Goal: Consume media (video, audio)

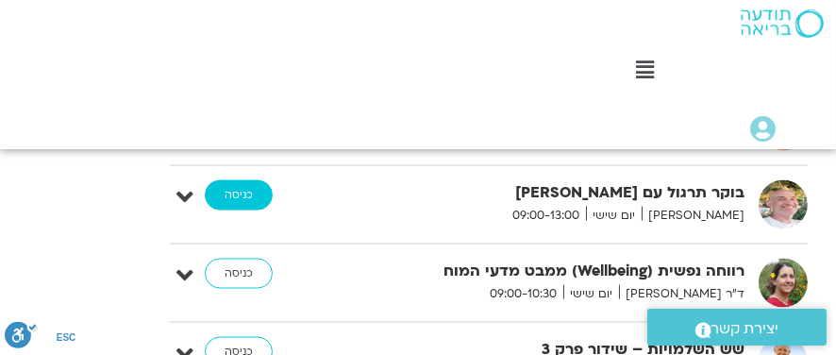
click at [233, 180] on link "כניסה" at bounding box center [239, 195] width 68 height 30
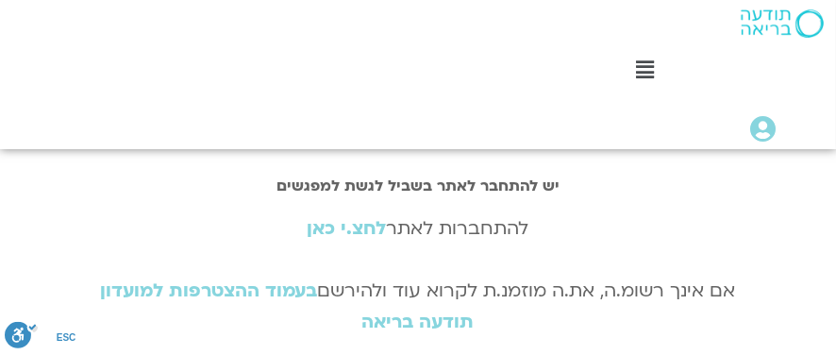
click at [412, 232] on div "להתחברות לאתר לחצ.י כאן אם אינך רשומ.ה, את.ה מוזמנ.ת לקרוא עוד ולהירשם בעמוד הה…" at bounding box center [418, 275] width 673 height 125
click at [337, 227] on link "לחצ.י כאן" at bounding box center [347, 228] width 79 height 25
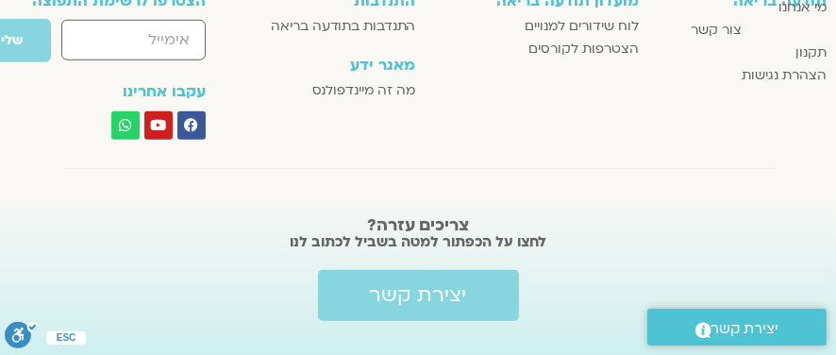
scroll to position [1887, 0]
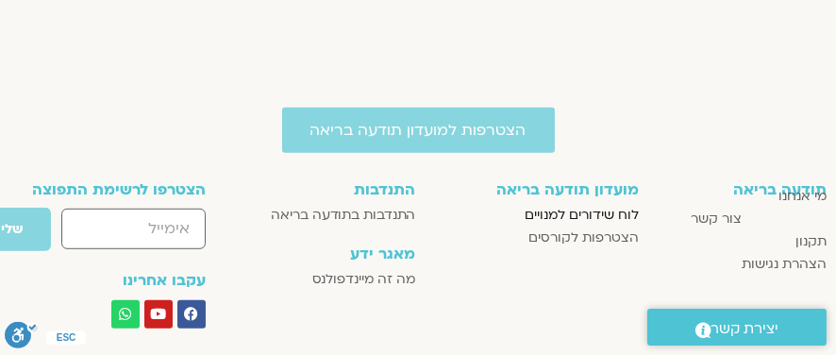
click at [595, 214] on span "לוח שידורים למנויים" at bounding box center [582, 215] width 114 height 23
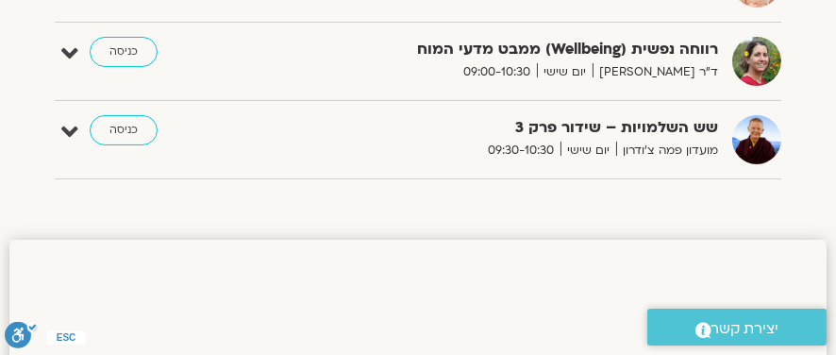
scroll to position [472, 0]
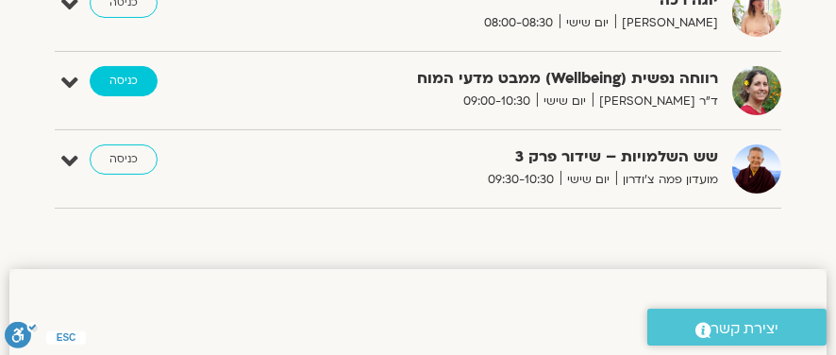
click at [120, 72] on link "כניסה" at bounding box center [124, 81] width 68 height 30
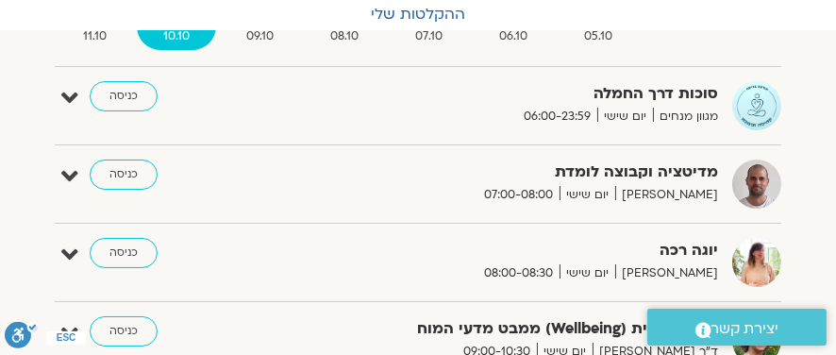
scroll to position [215, 0]
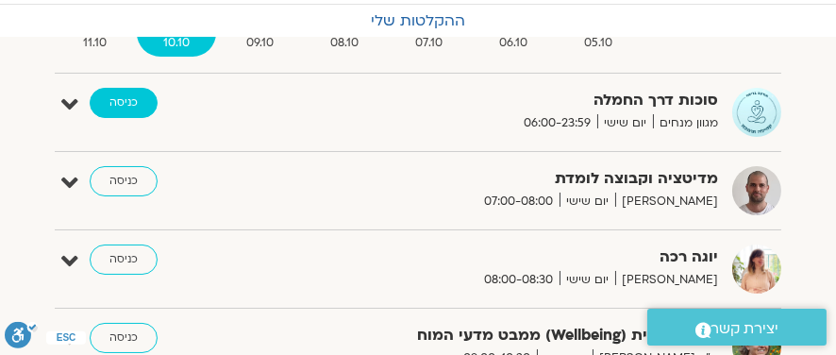
click at [129, 110] on link "כניסה" at bounding box center [124, 103] width 68 height 30
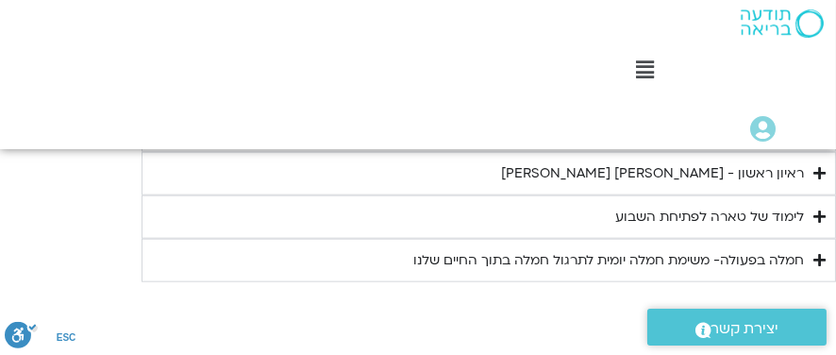
scroll to position [3266, 0]
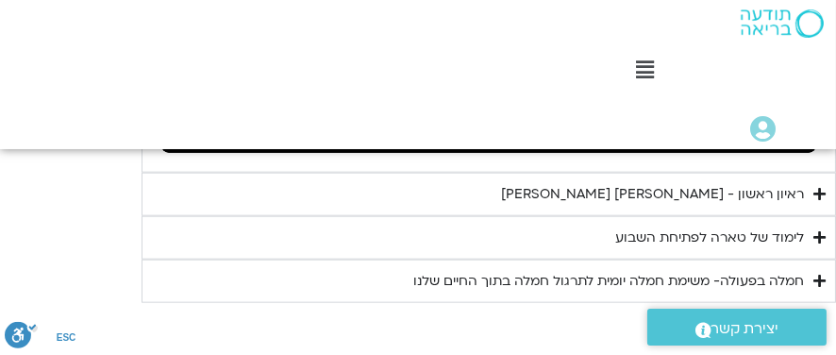
click at [700, 196] on div "ראיון ראשון - טארה בראך וכריסטין נף" at bounding box center [652, 194] width 303 height 23
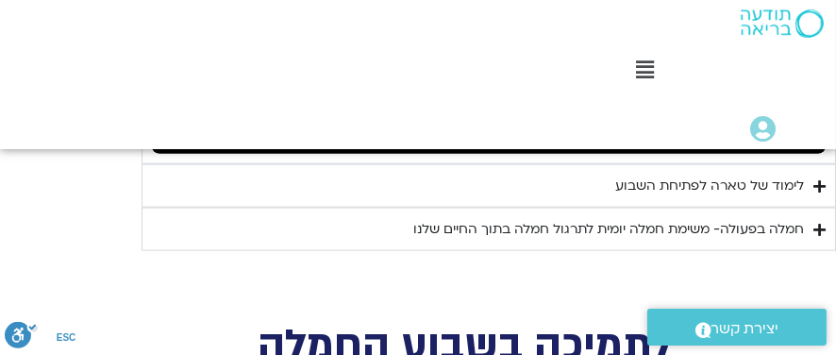
scroll to position [3738, 0]
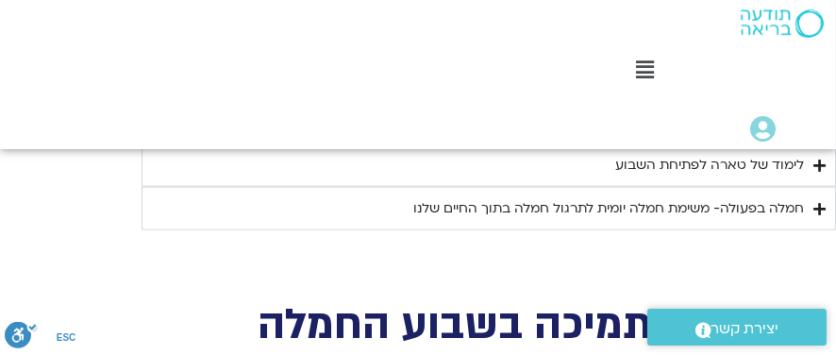
click at [716, 165] on div "לימוד של טארה לפתיחת השבוע" at bounding box center [709, 165] width 189 height 23
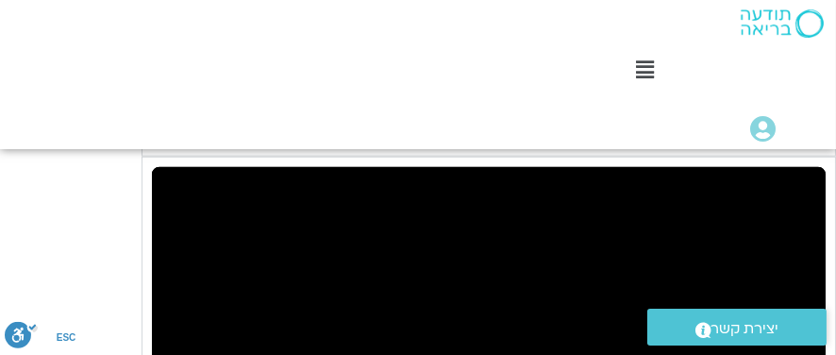
scroll to position [3266, 0]
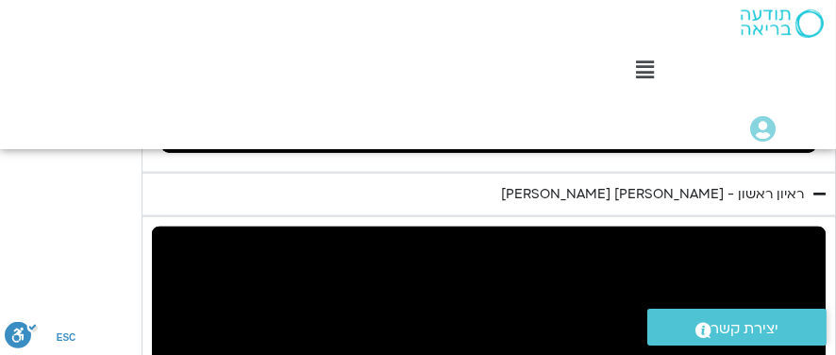
click at [754, 193] on div "ראיון ראשון - טארה בראך וכריסטין נף" at bounding box center [652, 194] width 303 height 23
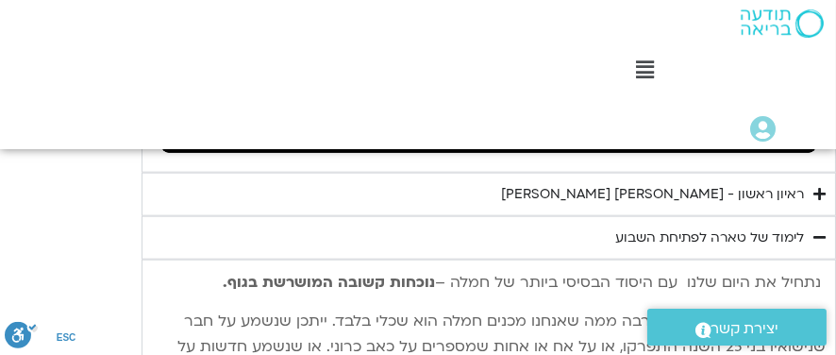
click at [819, 190] on icon "Accordion. Open links with Enter or Space, close with Escape, and navigate with…" at bounding box center [819, 194] width 12 height 14
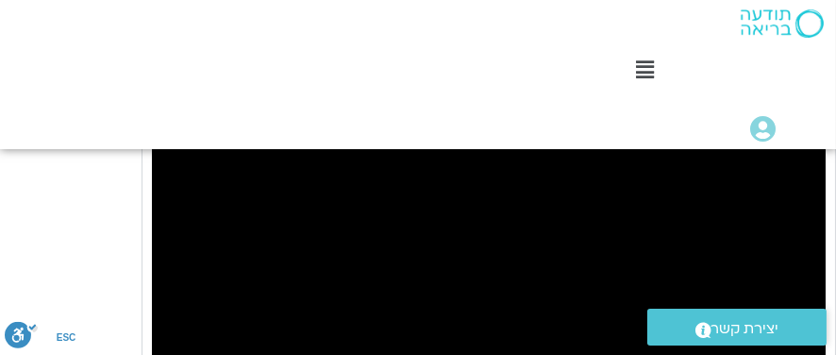
scroll to position [3455, 0]
click at [563, 194] on div "Skip Ad play_arrow 0:00 / 46:57 volume_up Mute tune Resolution Auto 720p slow_m…" at bounding box center [489, 227] width 674 height 379
type input "309.300292"
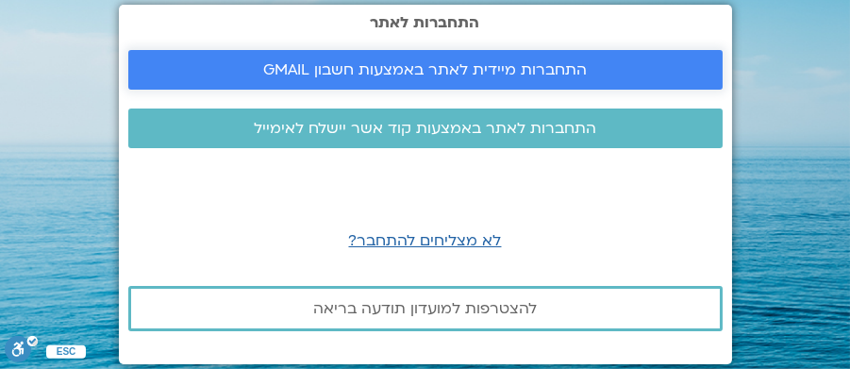
click at [435, 65] on span "התחברות מיידית לאתר באמצעות חשבון GMAIL" at bounding box center [425, 69] width 324 height 17
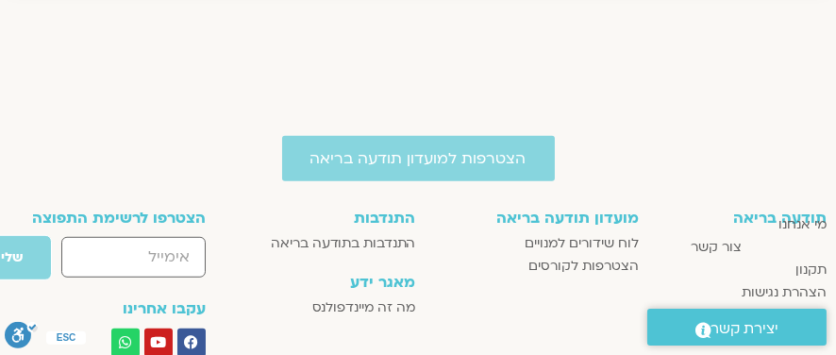
scroll to position [1866, 0]
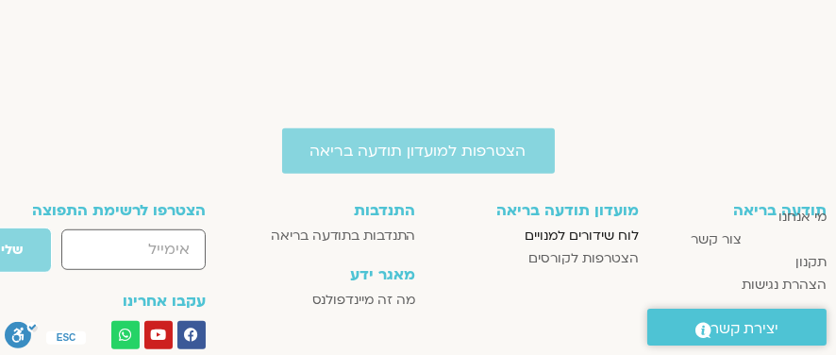
click at [575, 233] on span "לוח שידורים למנויים" at bounding box center [582, 236] width 114 height 23
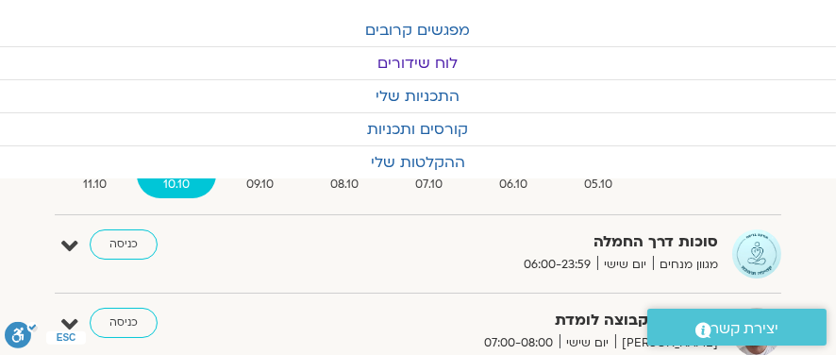
scroll to position [94, 0]
